Goal: Task Accomplishment & Management: Complete application form

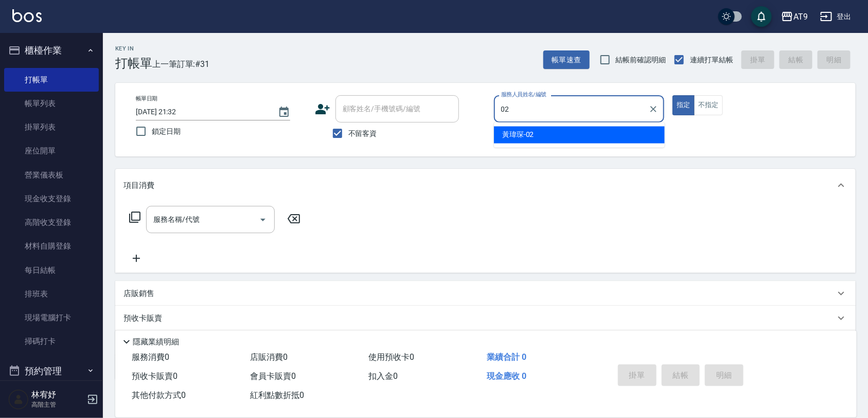
type input "02"
type button "true"
type input "[PERSON_NAME]-02"
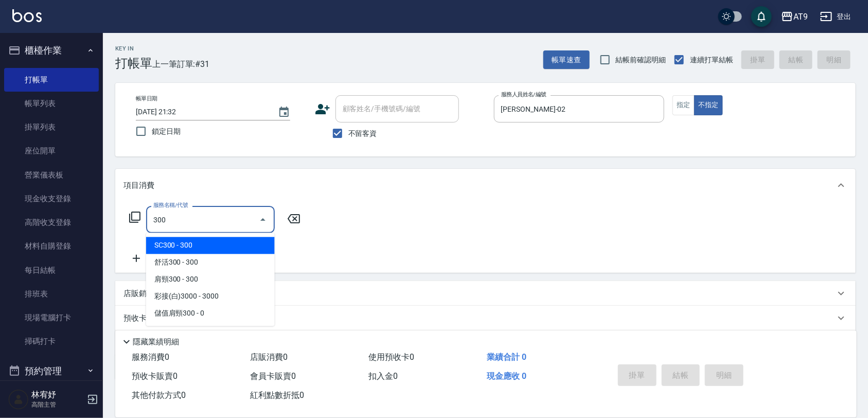
type input "SC300(300)"
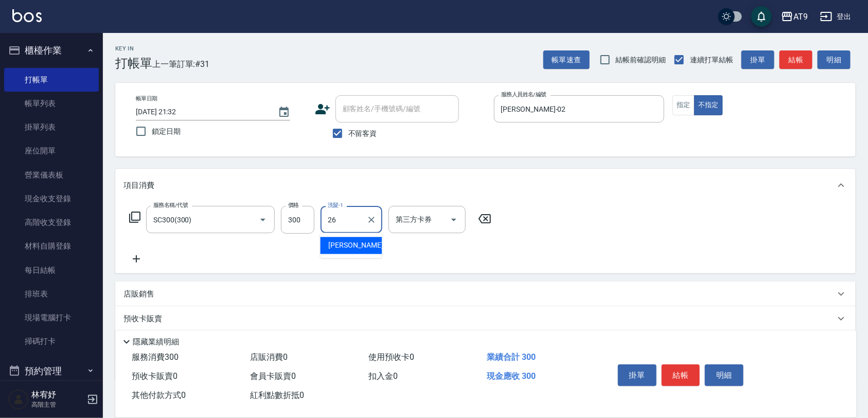
type input "[PERSON_NAME]-26"
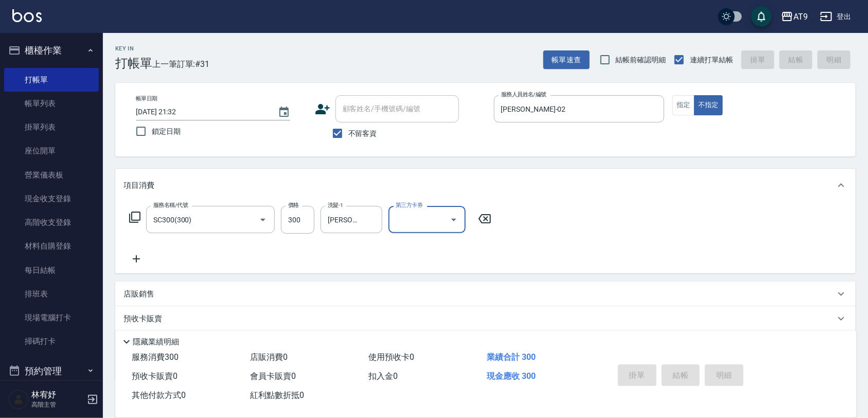
type input "[DATE] 22:05"
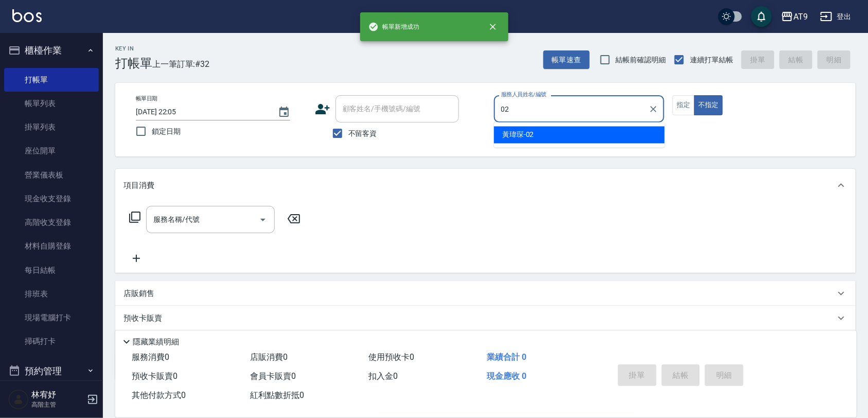
type input "[PERSON_NAME]-02"
type button "false"
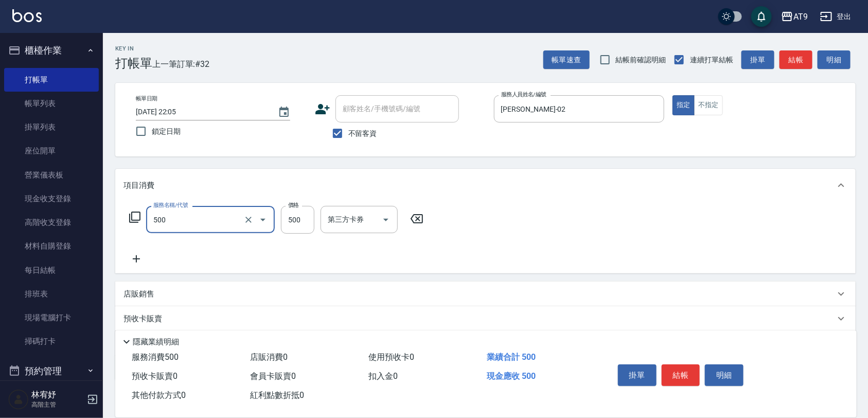
type input "SC500(500)"
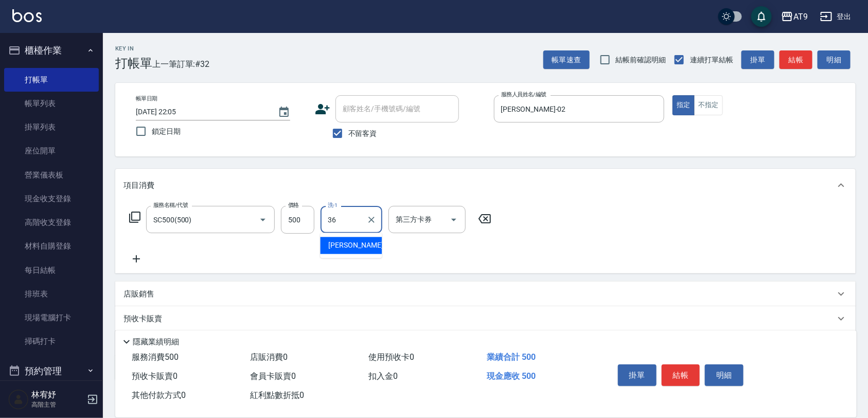
type input "[PERSON_NAME]-36"
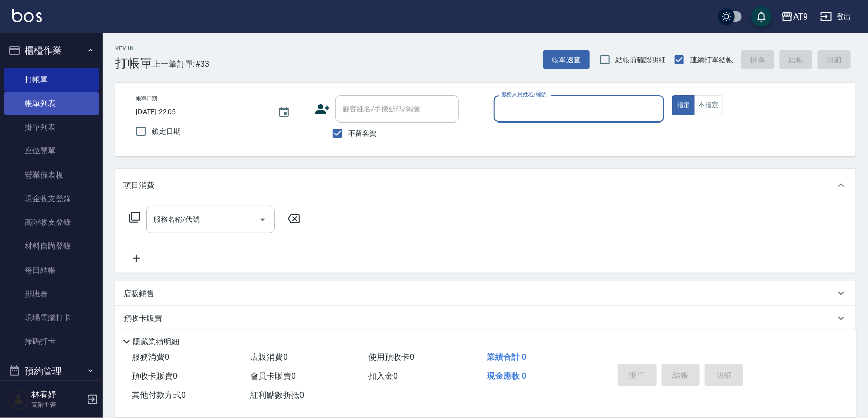
click at [42, 105] on link "帳單列表" at bounding box center [51, 104] width 95 height 24
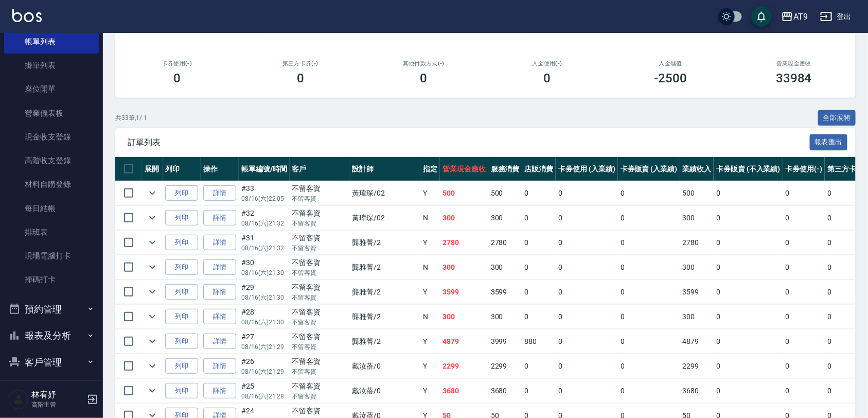
scroll to position [175, 0]
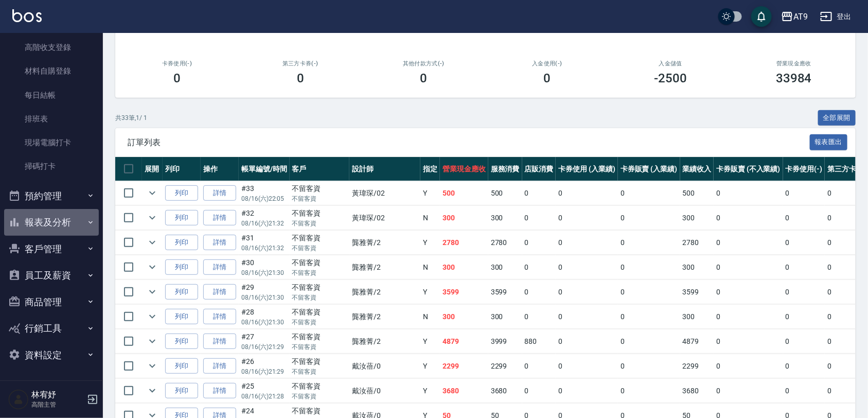
click at [68, 214] on button "報表及分析" at bounding box center [51, 222] width 95 height 27
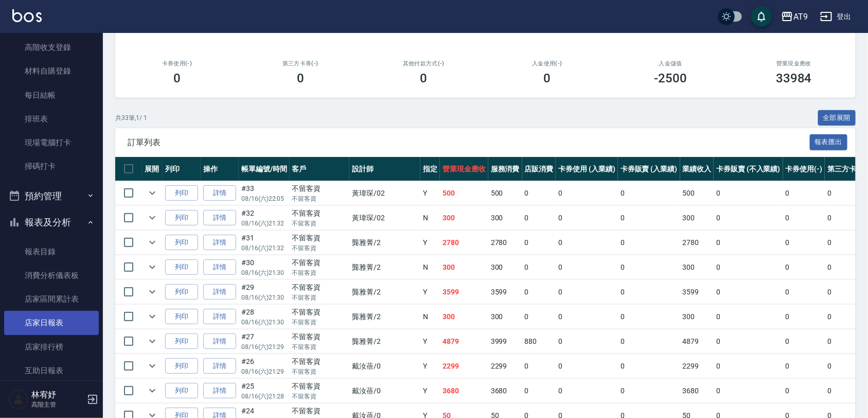
click at [60, 315] on link "店家日報表" at bounding box center [51, 323] width 95 height 24
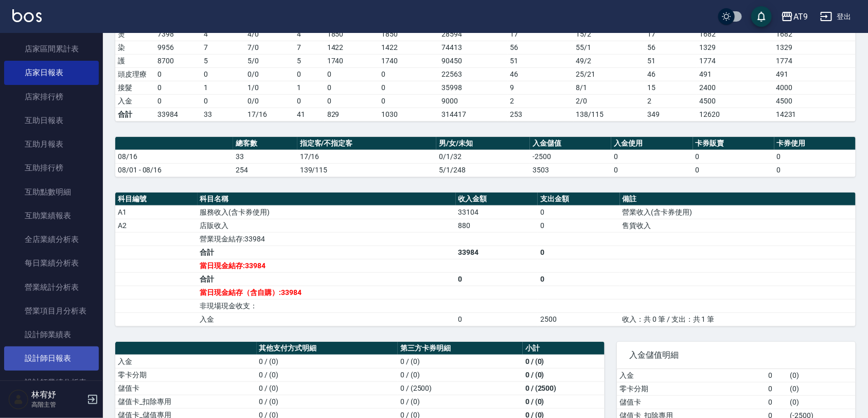
scroll to position [497, 0]
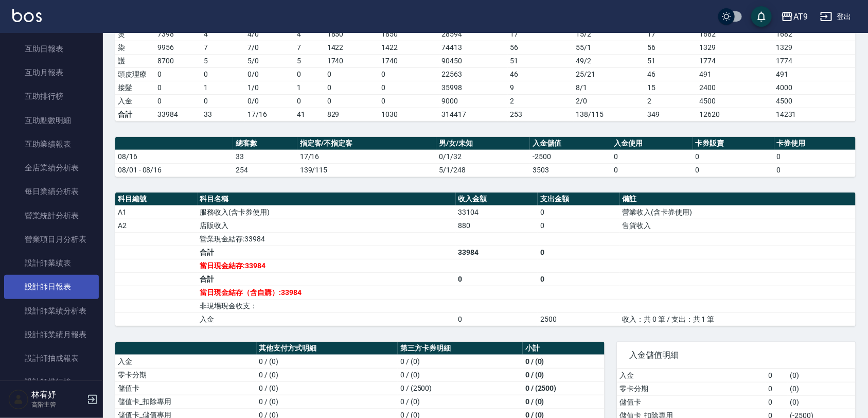
click at [67, 292] on link "設計師日報表" at bounding box center [51, 287] width 95 height 24
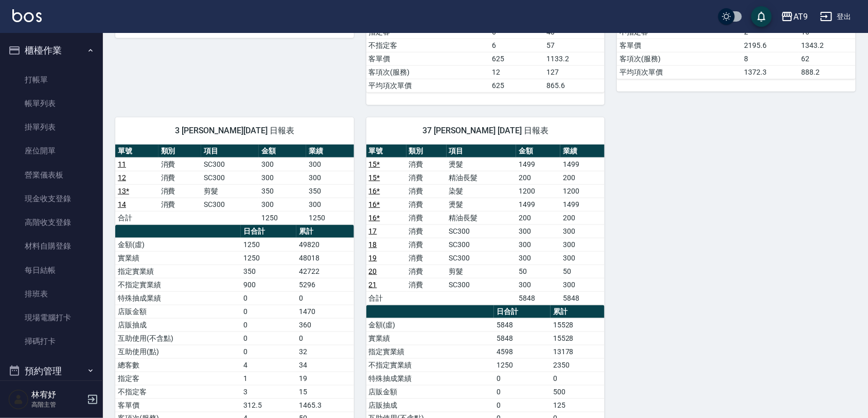
click at [52, 66] on ul "打帳單 帳單列表 掛單列表 座位開單 營業儀表板 現金收支登錄 高階收支登錄 材料自購登錄 每日結帳 排班表 現場電腦打卡 掃碼打卡" at bounding box center [51, 211] width 95 height 294
click at [55, 65] on ul "打帳單 帳單列表 掛單列表 座位開單 營業儀表板 現金收支登錄 高階收支登錄 材料自購登錄 每日結帳 排班表 現場電腦打卡 掃碼打卡" at bounding box center [51, 211] width 95 height 294
click at [55, 75] on link "打帳單" at bounding box center [51, 80] width 95 height 24
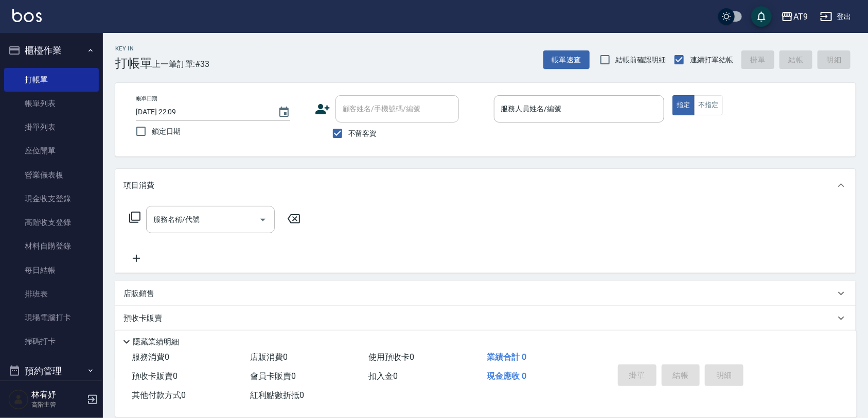
click at [381, 130] on div "不留客資" at bounding box center [387, 133] width 144 height 22
click at [358, 130] on span "不留客資" at bounding box center [362, 133] width 29 height 11
click at [348, 130] on input "不留客資" at bounding box center [338, 133] width 22 height 22
checkbox input "false"
click at [366, 111] on div "顧客姓名/手機號碼/編號 顧客姓名/手機號碼/編號" at bounding box center [396, 108] width 123 height 27
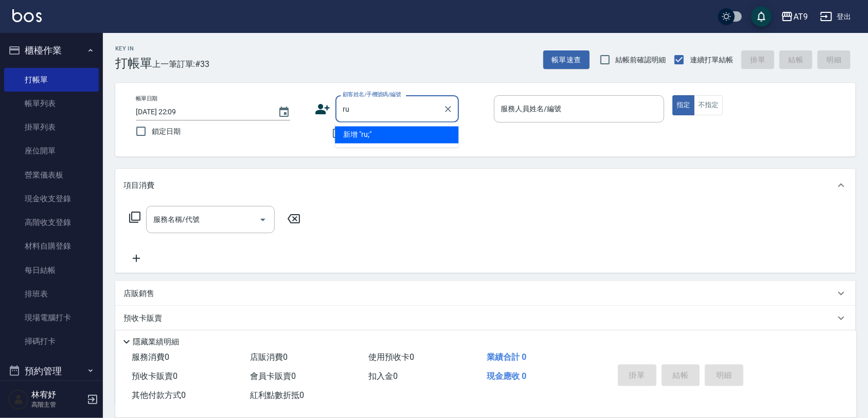
type input "r"
type input "將"
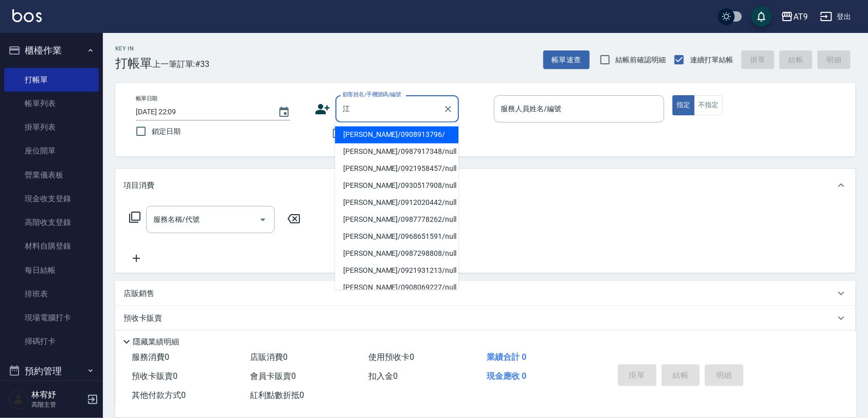
type input "[PERSON_NAME]/0908913796/"
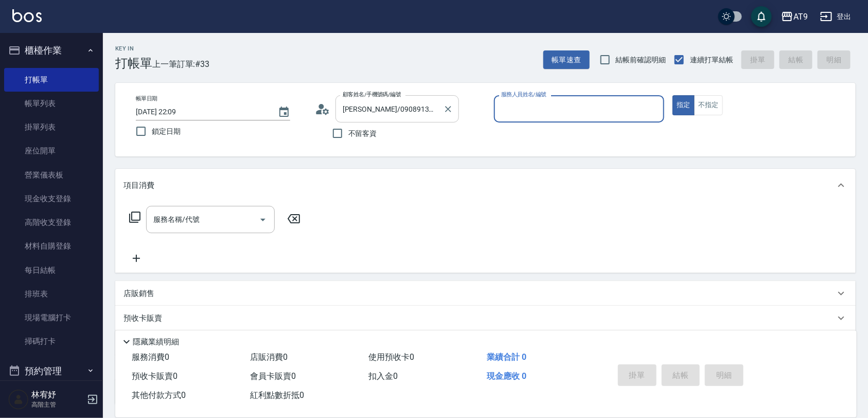
type input "FANNY-3"
click at [672, 95] on button "指定" at bounding box center [683, 105] width 22 height 20
type button "true"
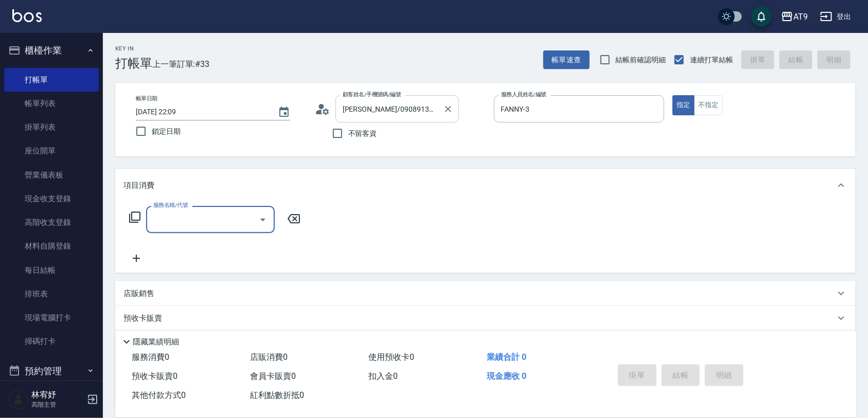
type input "1"
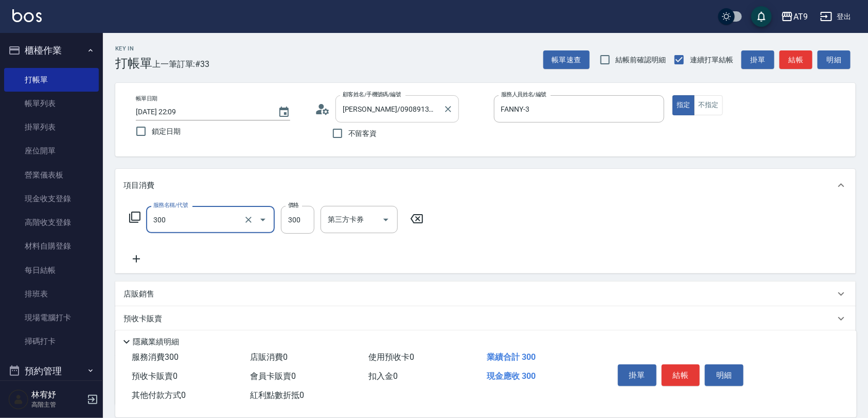
type input "SC300(300)"
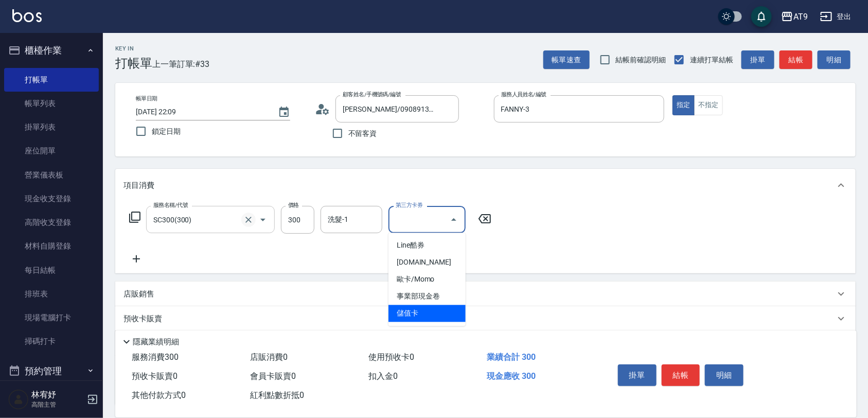
click at [244, 219] on icon "Clear" at bounding box center [248, 220] width 10 height 10
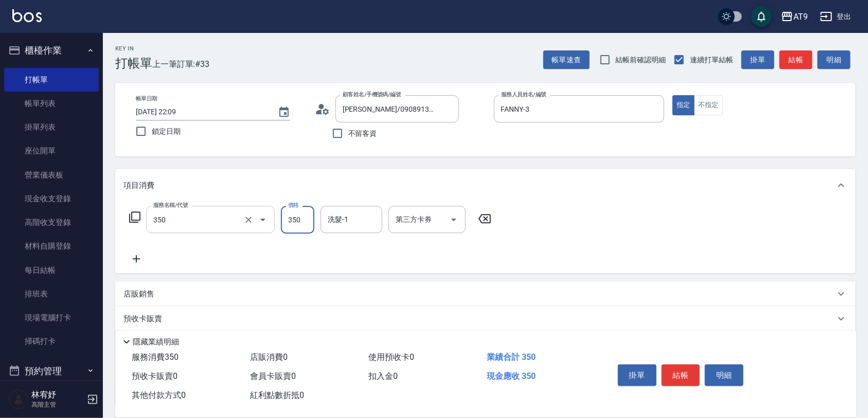
type input "剪髮(350)"
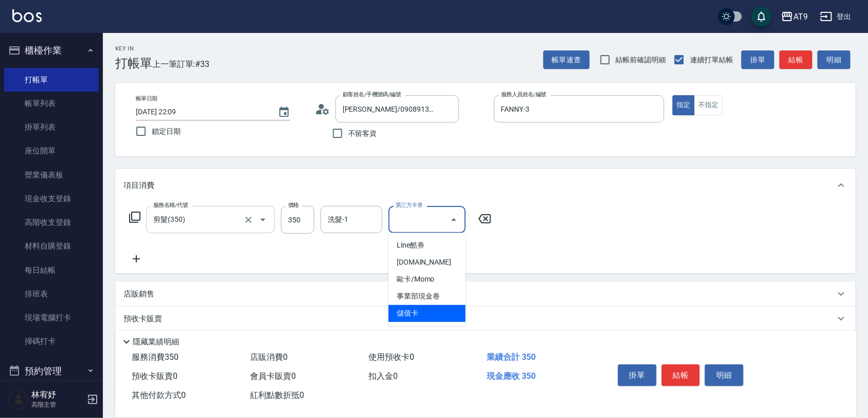
type input "儲值卡"
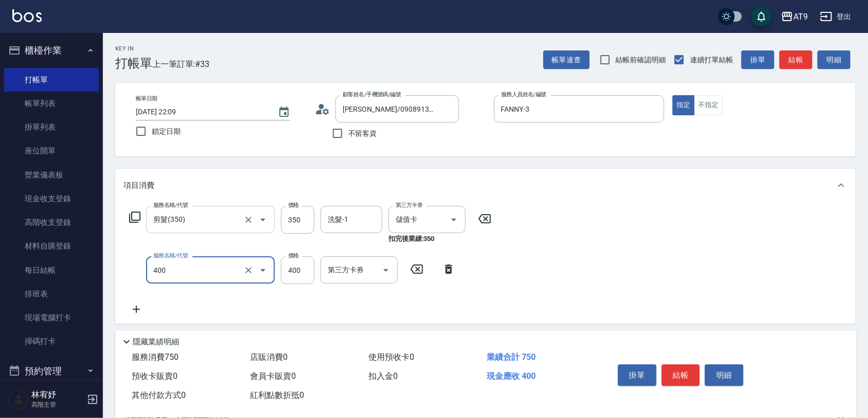
type input "SC400(400)"
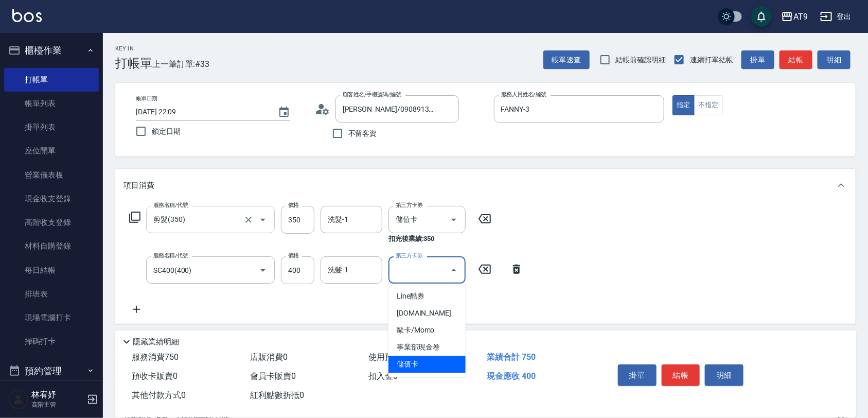
type input "儲值卡"
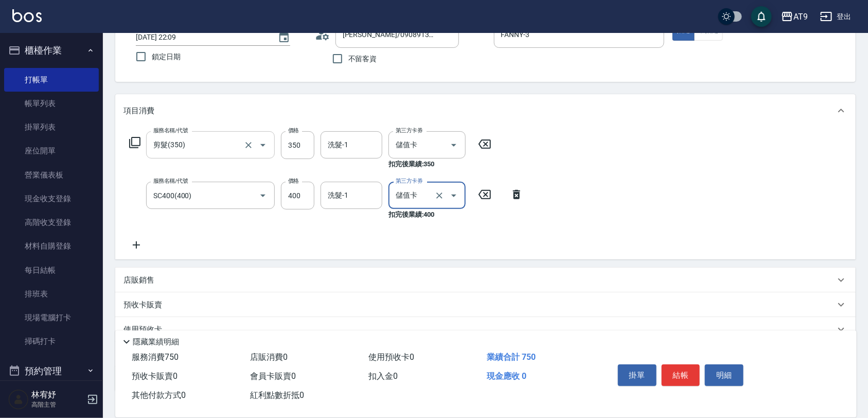
scroll to position [146, 0]
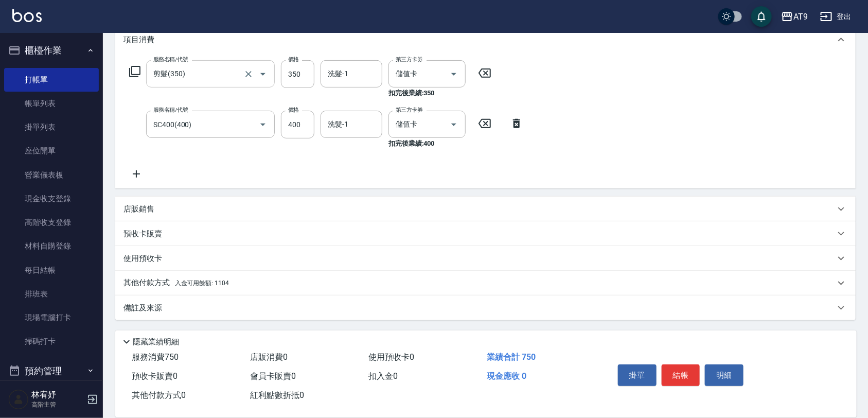
click at [244, 281] on div "其他付款方式 入金可用餘額: 1104" at bounding box center [479, 282] width 712 height 11
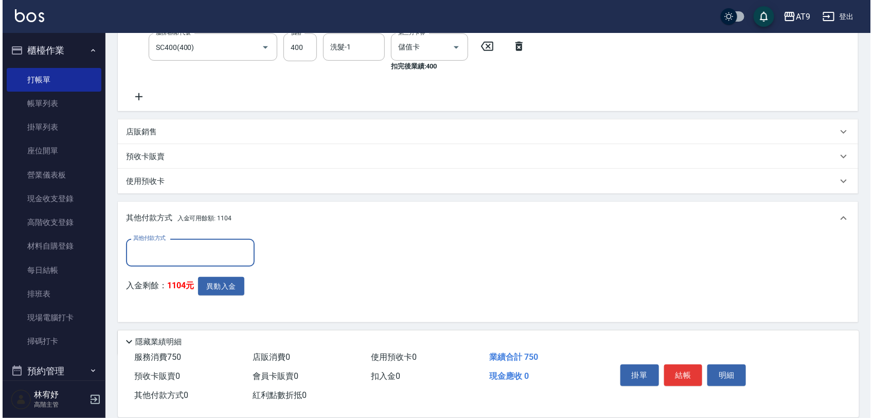
scroll to position [0, 0]
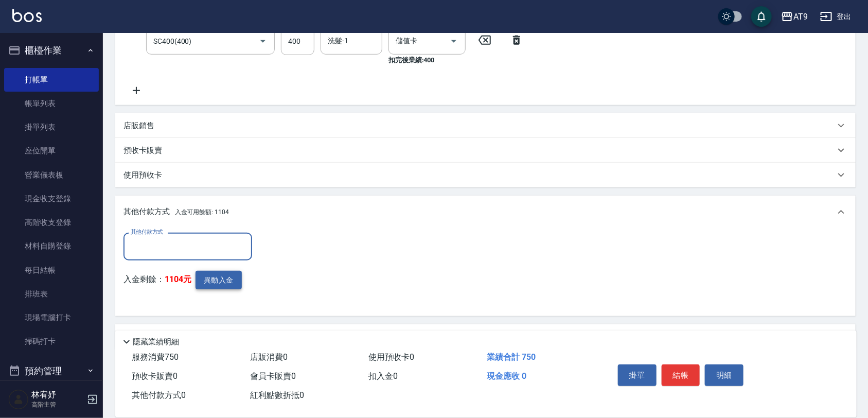
click at [214, 283] on button "異動入金" at bounding box center [219, 280] width 46 height 19
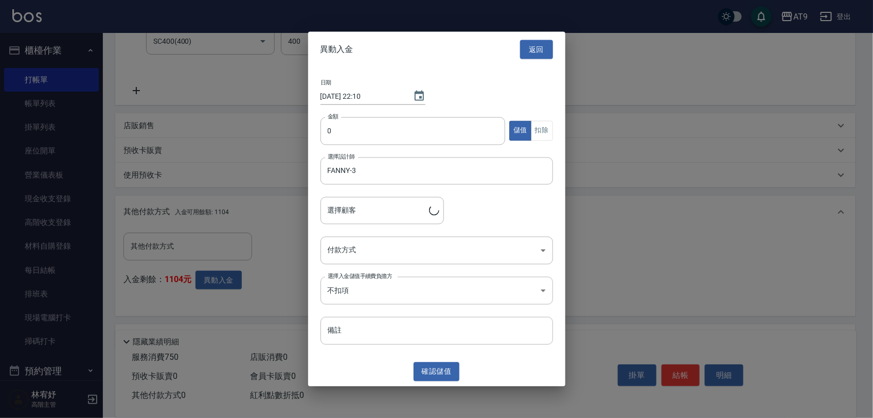
type input "[PERSON_NAME]/0908913796/"
click at [369, 132] on input "0" at bounding box center [413, 131] width 185 height 28
type input "750"
click at [548, 128] on button "扣除" at bounding box center [542, 131] width 22 height 20
click at [410, 245] on body "AT9 登出 櫃檯作業 打帳單 帳單列表 掛單列表 座位開單 營業儀表板 現金收支登錄 高階收支登錄 材料自購登錄 每日結帳 排班表 現場電腦打卡 掃碼打卡 …" at bounding box center [436, 109] width 873 height 676
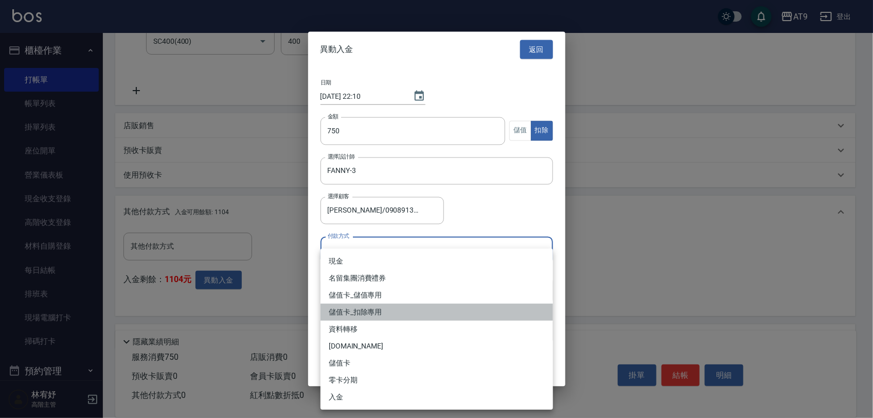
click at [416, 304] on li "儲值卡_扣除專用" at bounding box center [437, 312] width 233 height 17
type input "儲值卡_扣除專用"
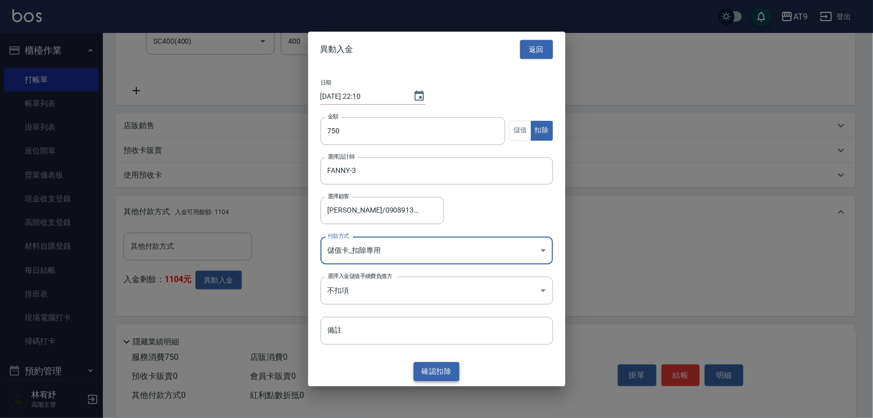
click at [441, 371] on button "確認 扣除" at bounding box center [437, 371] width 46 height 19
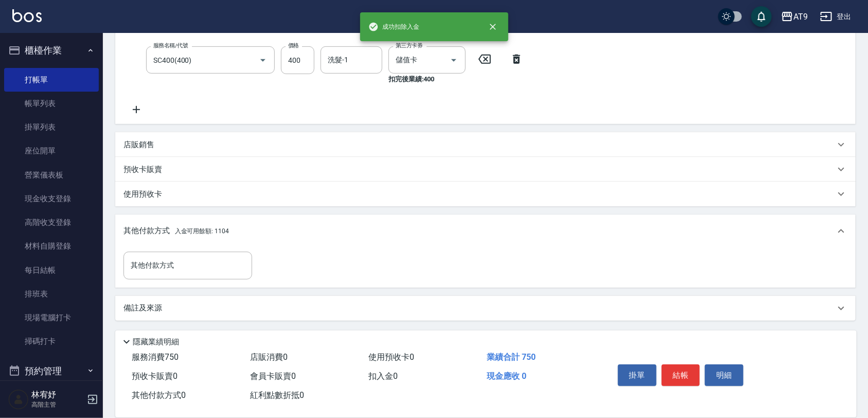
scroll to position [229, 0]
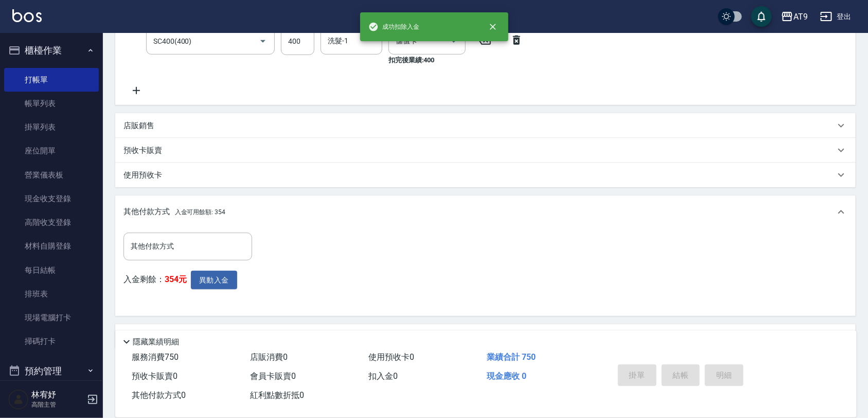
type input "[DATE] 22:10"
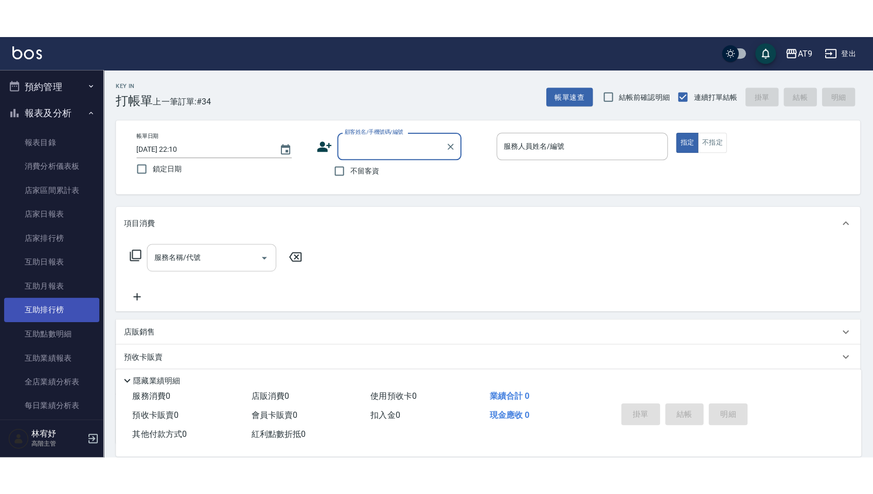
scroll to position [386, 0]
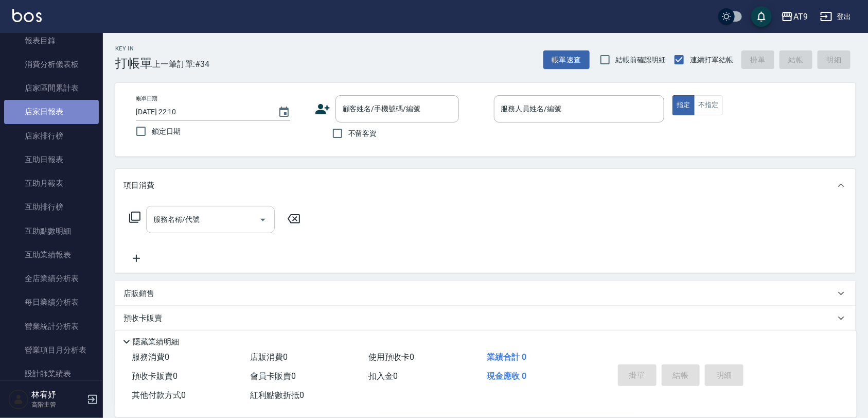
click at [67, 111] on link "店家日報表" at bounding box center [51, 112] width 95 height 24
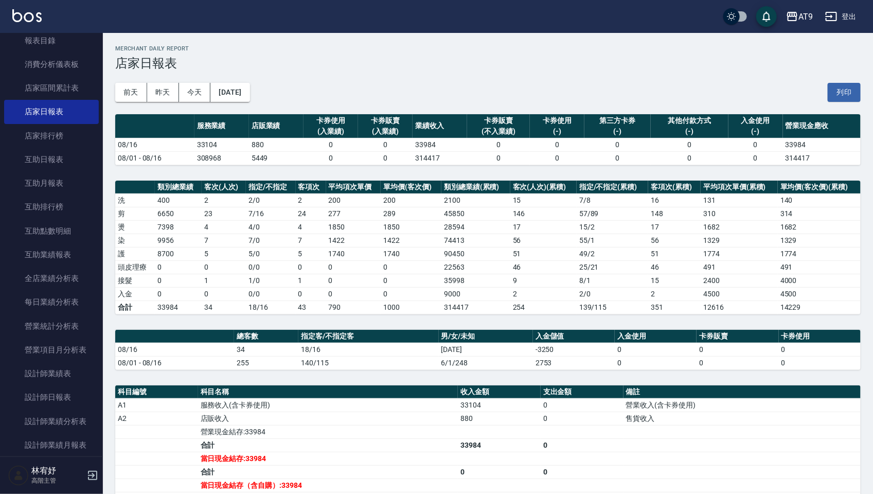
drag, startPoint x: 872, startPoint y: 283, endPoint x: 872, endPoint y: 297, distance: 13.9
click at [867, 297] on div "AT9 [DATE] 店家日報表 列印時間： [DATE][PHONE_NUMBER]:10 Merchant Daily Report 店家日報表 [DAT…" at bounding box center [488, 377] width 770 height 688
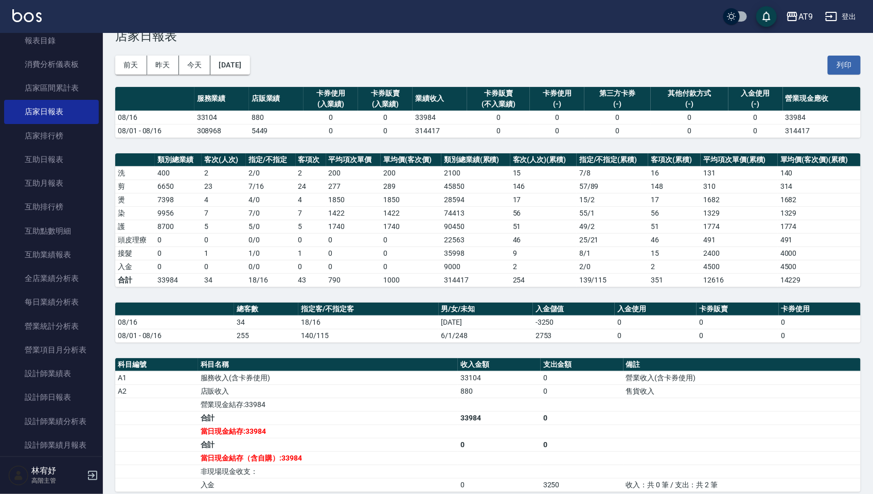
scroll to position [30, 0]
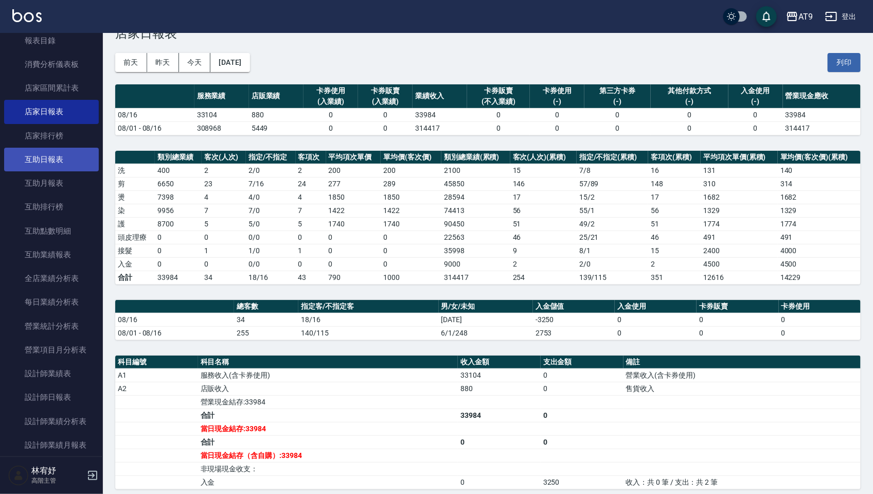
click at [44, 158] on link "互助日報表" at bounding box center [51, 160] width 95 height 24
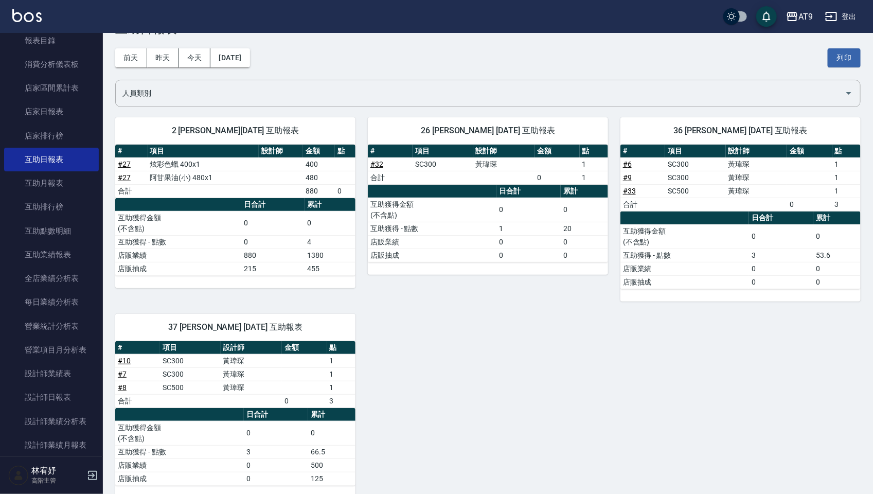
scroll to position [53, 0]
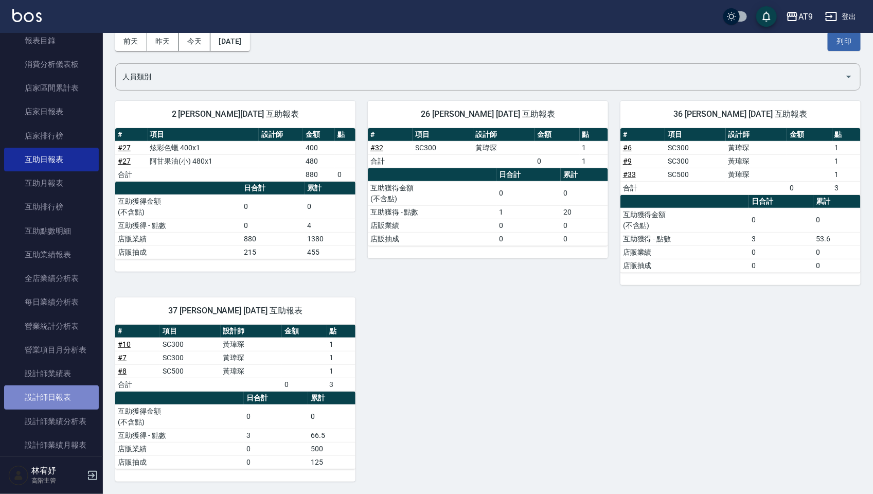
click at [60, 386] on link "設計師日報表" at bounding box center [51, 397] width 95 height 24
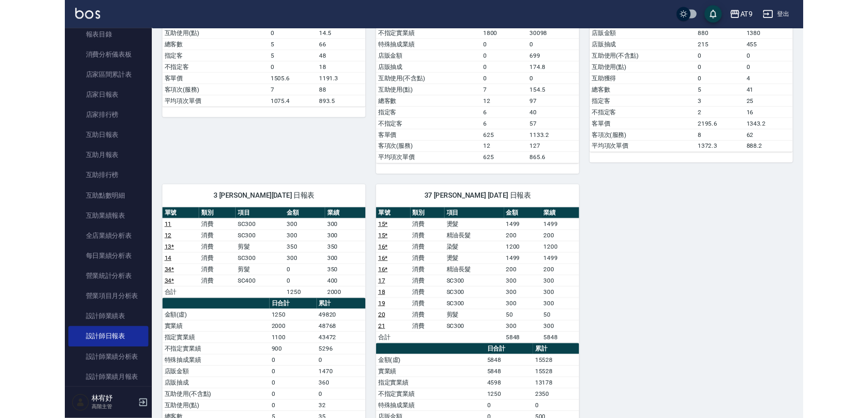
scroll to position [515, 0]
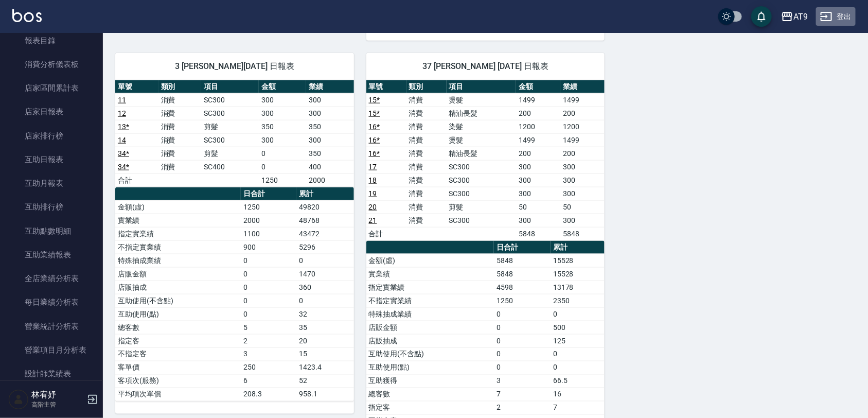
click at [847, 9] on button "登出" at bounding box center [836, 16] width 40 height 19
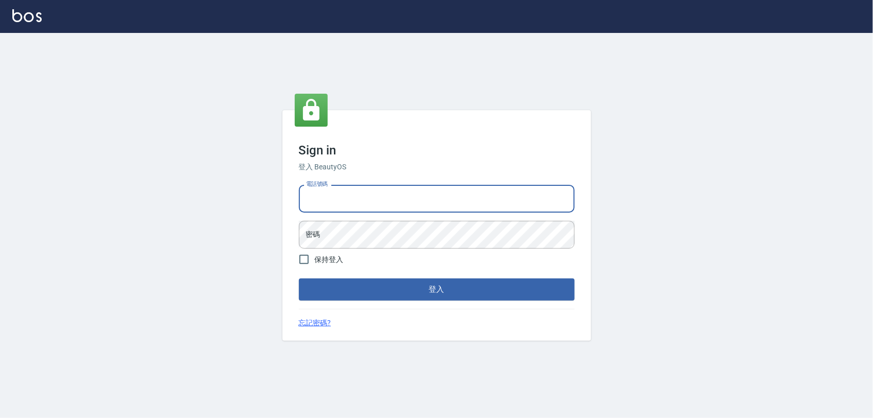
type input "0975151920"
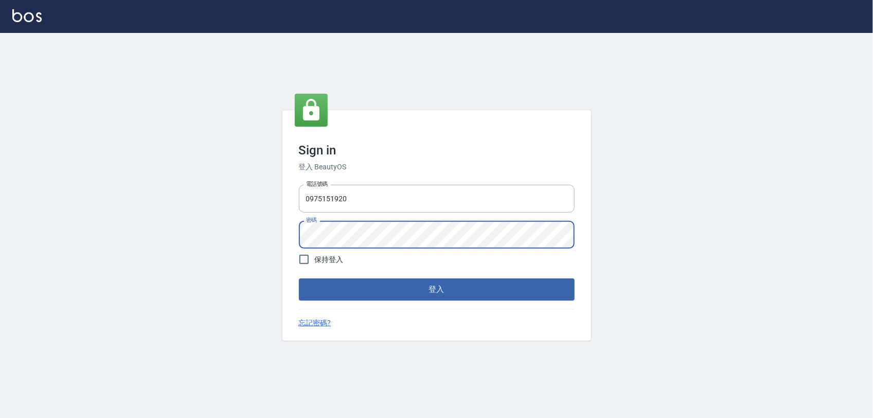
click at [420, 417] on html "Sign in 登入 BeautyOS 電話號碼 0975151920 電話號碼 密碼 密碼 保持登入 登入 忘記密碼?" at bounding box center [436, 209] width 873 height 418
